Goal: Information Seeking & Learning: Learn about a topic

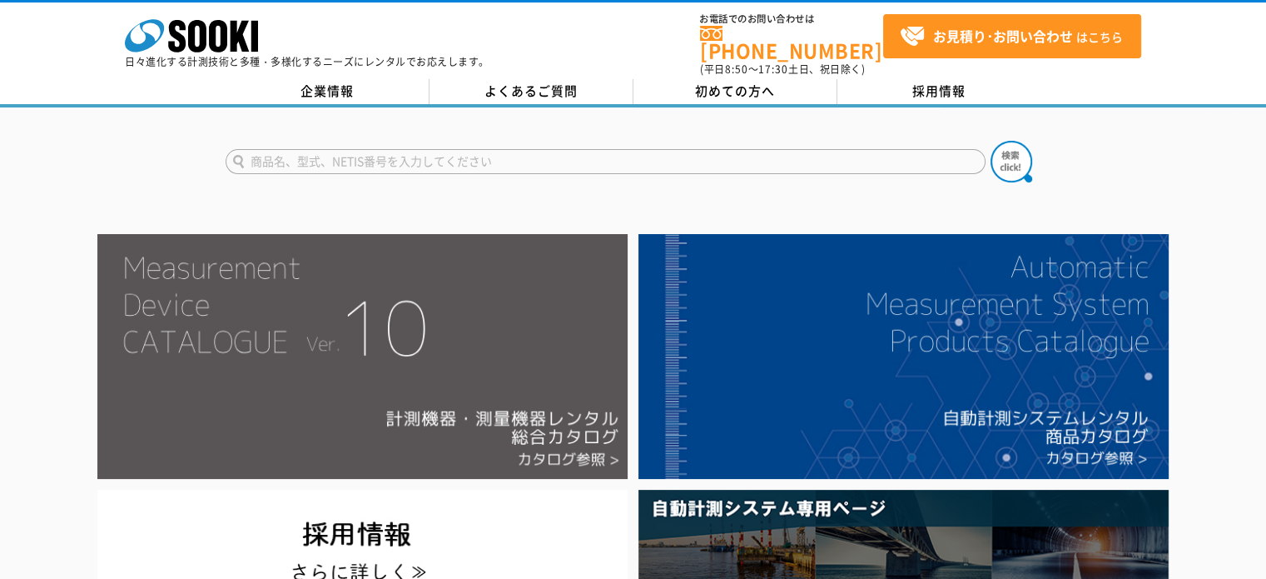
click at [406, 305] on img at bounding box center [362, 356] width 530 height 245
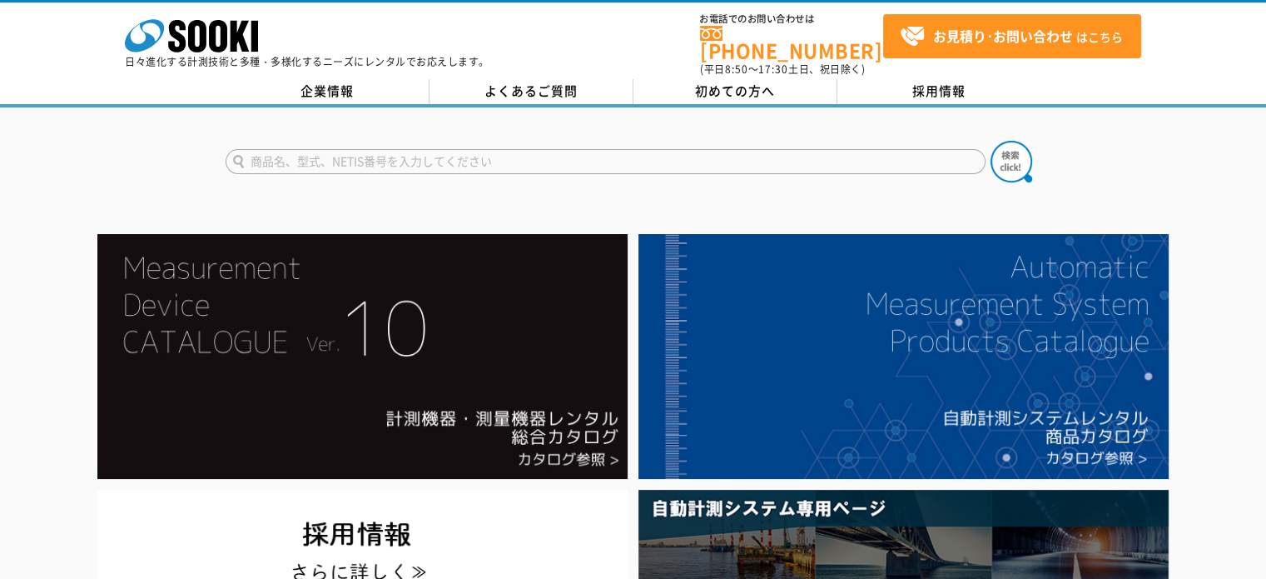
click at [550, 152] on input "text" at bounding box center [606, 161] width 760 height 25
type input "レーザーバリア"
click at [991, 141] on button at bounding box center [1012, 162] width 42 height 42
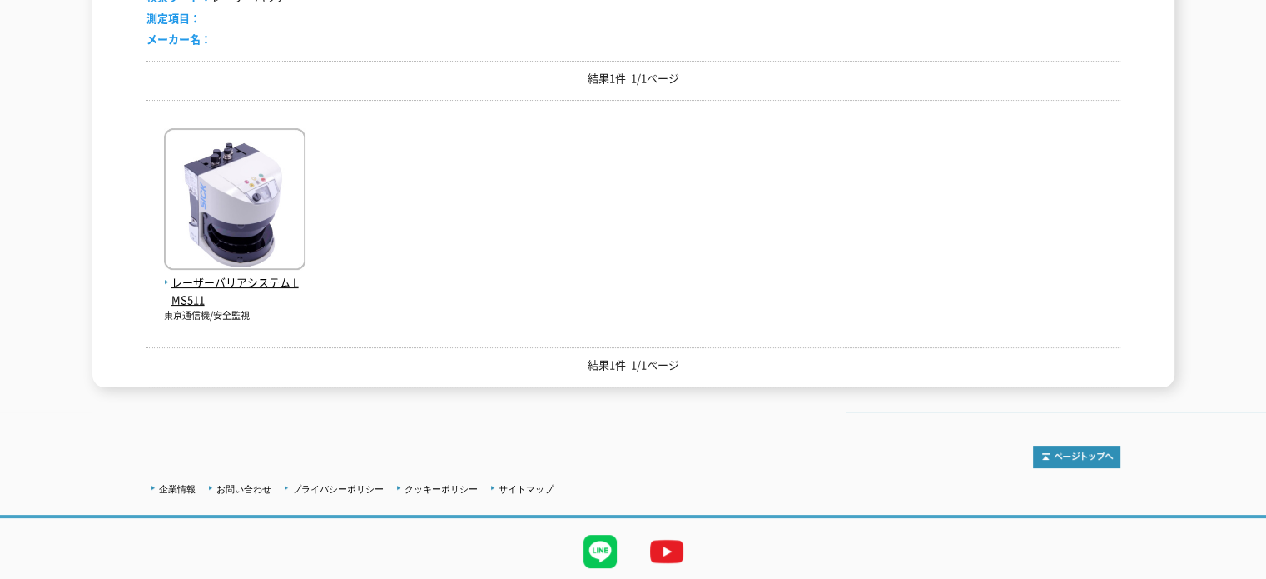
scroll to position [370, 0]
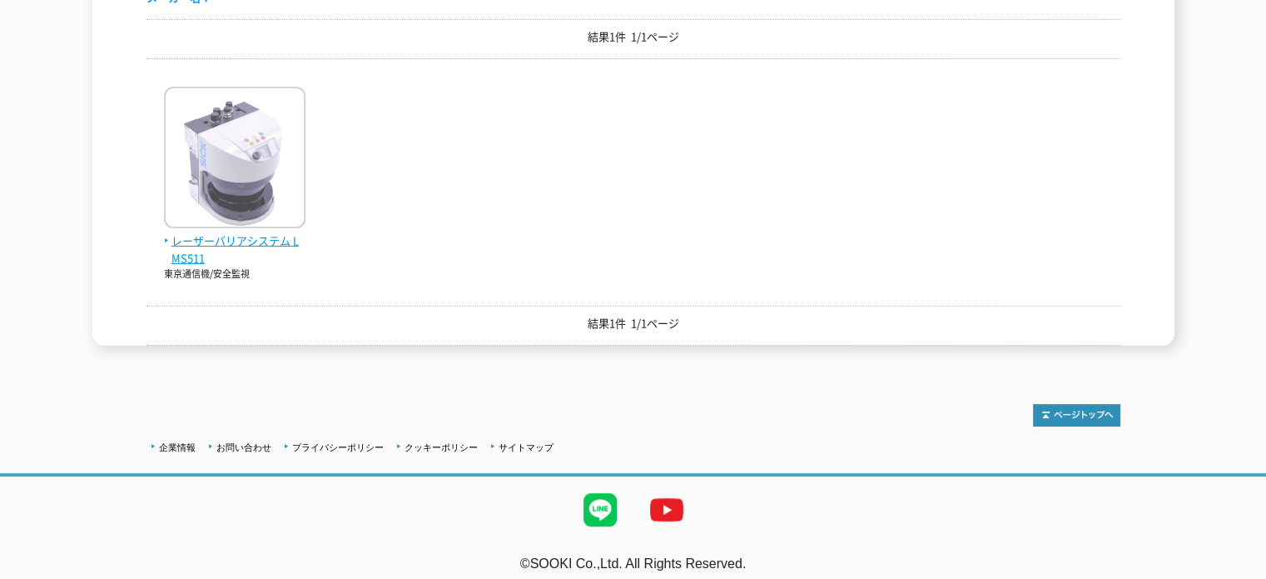
drag, startPoint x: 267, startPoint y: 231, endPoint x: 282, endPoint y: 231, distance: 15.0
click at [267, 232] on span "レーザーバリアシステム LMS511" at bounding box center [235, 249] width 142 height 35
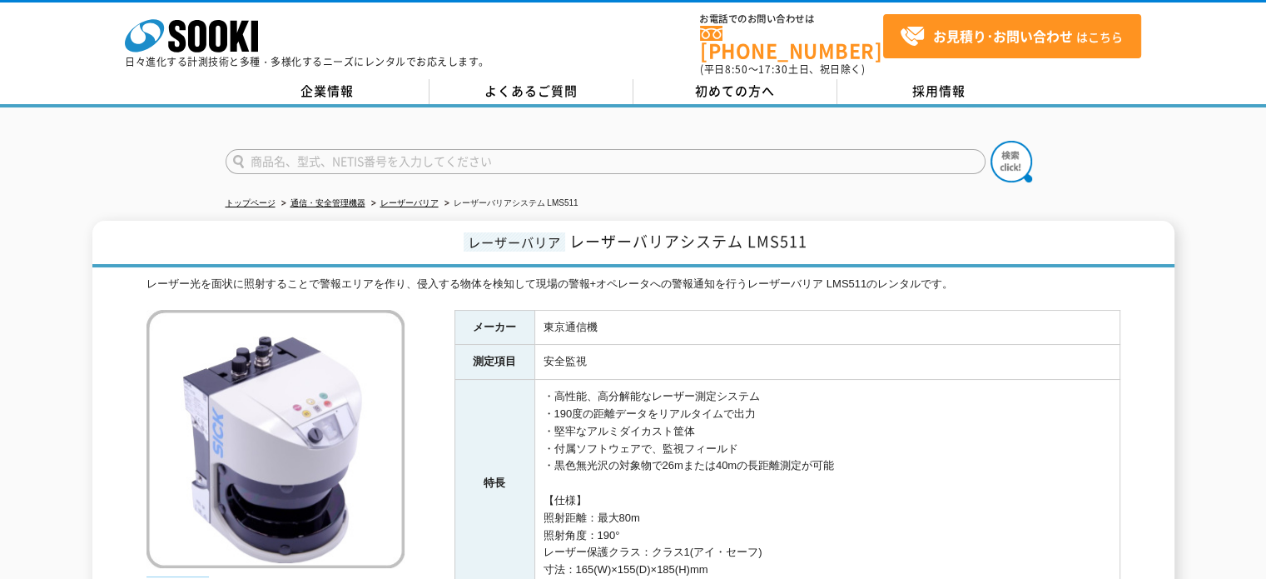
click at [357, 153] on input "text" at bounding box center [606, 161] width 760 height 25
type input "クレーン自動停止"
click at [991, 141] on button at bounding box center [1012, 162] width 42 height 42
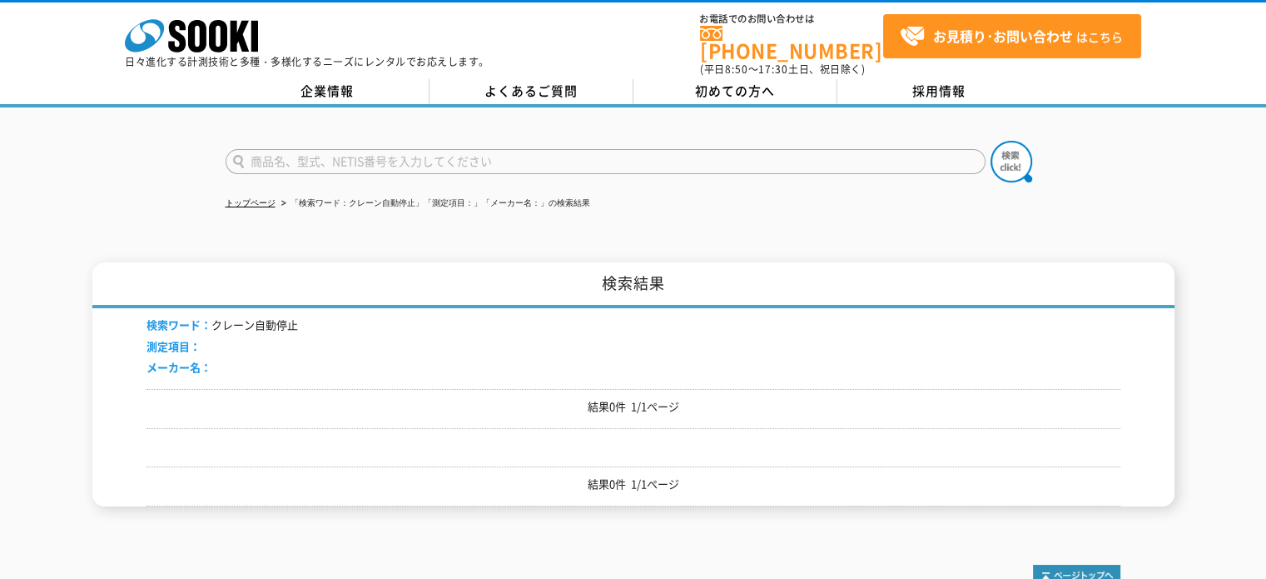
click at [371, 141] on form at bounding box center [634, 164] width 816 height 47
click at [351, 154] on input "text" at bounding box center [606, 161] width 760 height 25
type input "レーザーシールド"
click at [991, 141] on button at bounding box center [1012, 162] width 42 height 42
drag, startPoint x: 0, startPoint y: 0, endPoint x: 367, endPoint y: 143, distance: 394.1
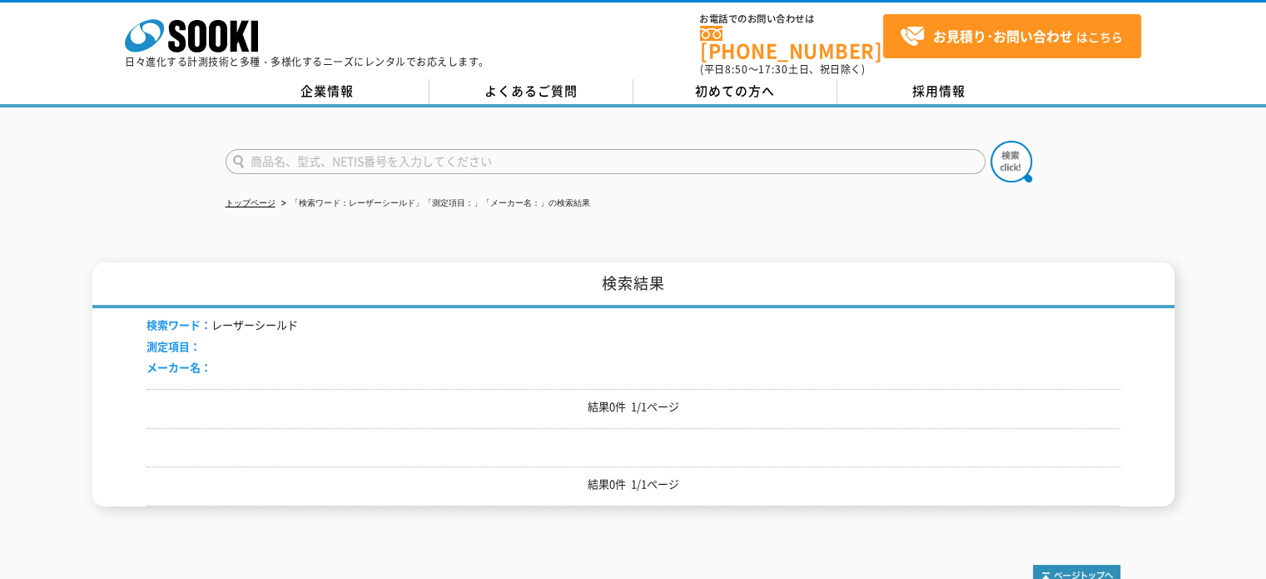
click at [367, 149] on input "text" at bounding box center [606, 161] width 760 height 25
type input "レーザーバリア"
click at [991, 141] on button at bounding box center [1012, 162] width 42 height 42
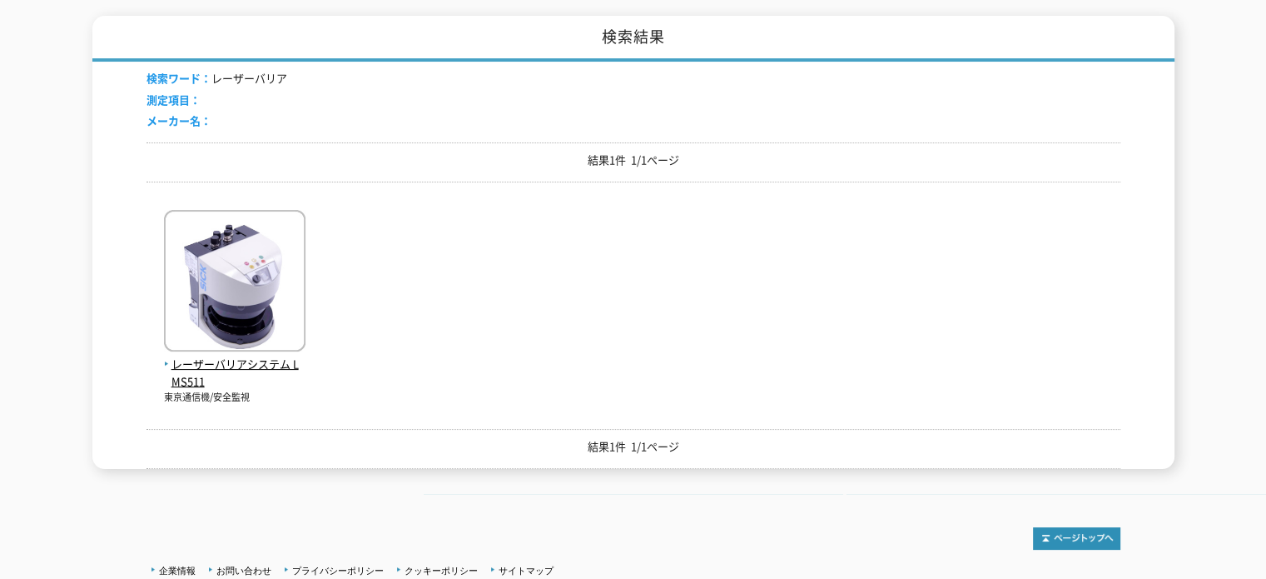
scroll to position [250, 0]
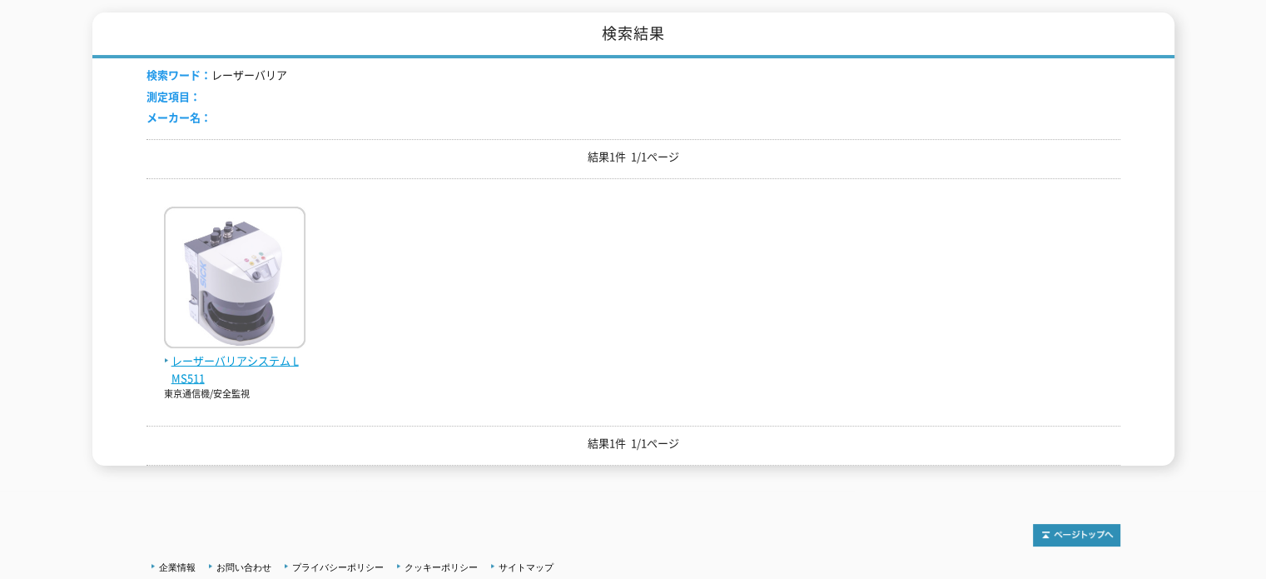
click at [276, 352] on span "レーザーバリアシステム LMS511" at bounding box center [235, 369] width 142 height 35
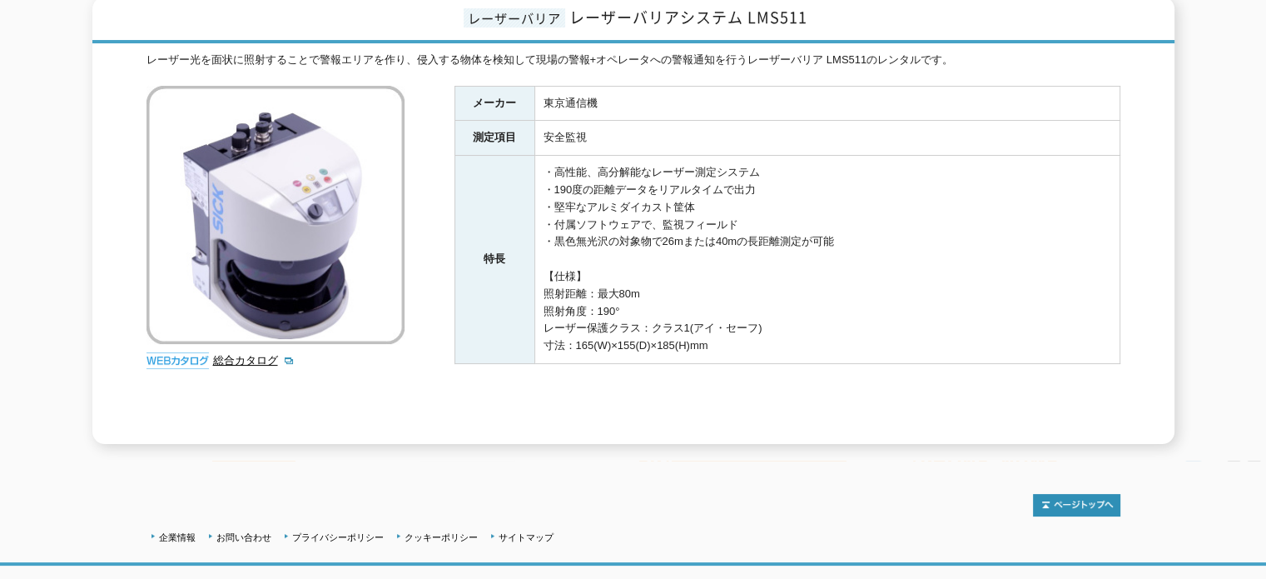
scroll to position [64, 0]
